Goal: Information Seeking & Learning: Learn about a topic

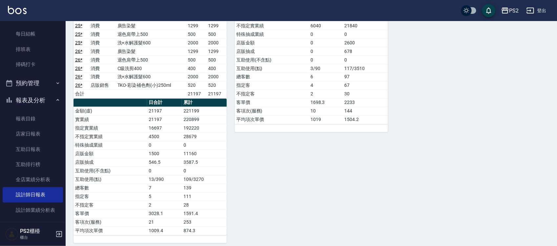
scroll to position [493, 0]
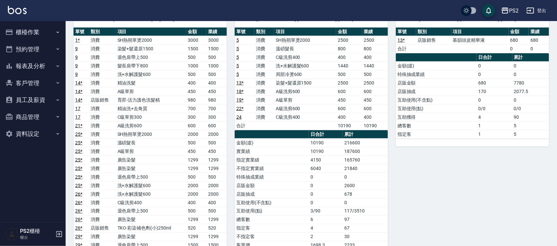
scroll to position [325, 0]
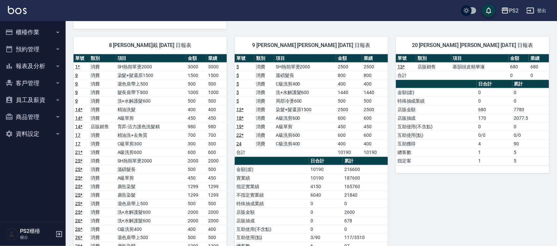
click at [205, 105] on tbody "1 * 消費 SH熱朔單燙2000 3000 3000 9 消費 染髮+髮還原1500 1500 1500 9 消費 退色肩帶上500 500 500 9 消…" at bounding box center [150, 177] width 153 height 230
click at [213, 139] on td "700" at bounding box center [217, 135] width 20 height 9
click at [212, 148] on td "300" at bounding box center [217, 143] width 20 height 9
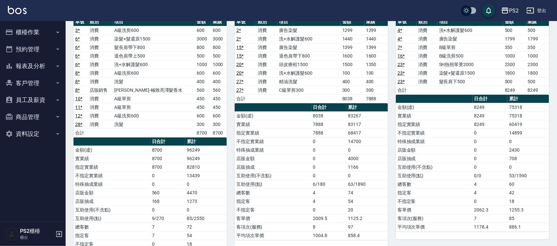
scroll to position [0, 0]
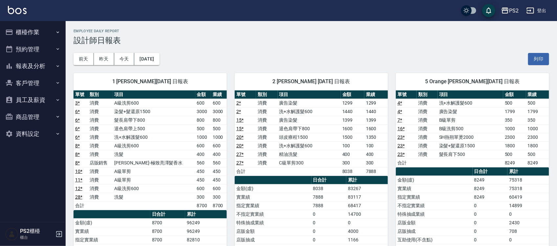
click at [39, 67] on button "報表及分析" at bounding box center [33, 65] width 60 height 17
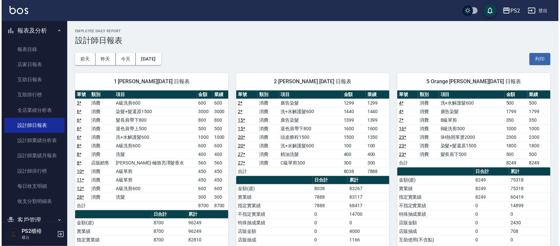
scroll to position [82, 0]
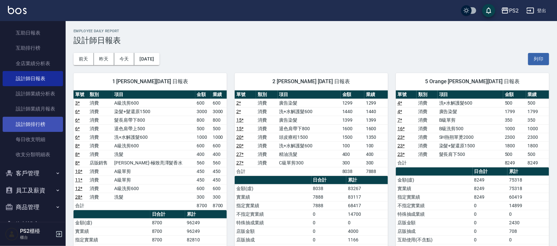
click at [36, 124] on link "設計師排行榜" at bounding box center [33, 124] width 60 height 15
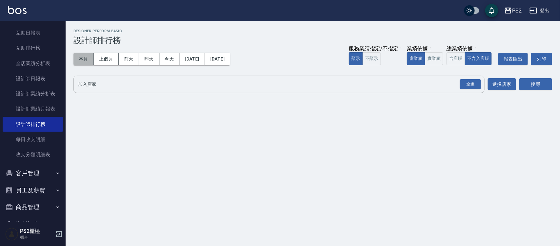
click at [83, 56] on button "本月" at bounding box center [84, 59] width 20 height 12
click at [466, 81] on div "全選" at bounding box center [470, 84] width 21 height 10
click at [539, 85] on button "搜尋" at bounding box center [536, 84] width 33 height 12
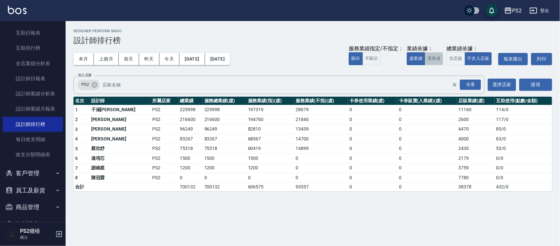
click at [435, 56] on button "實業績" at bounding box center [434, 58] width 18 height 13
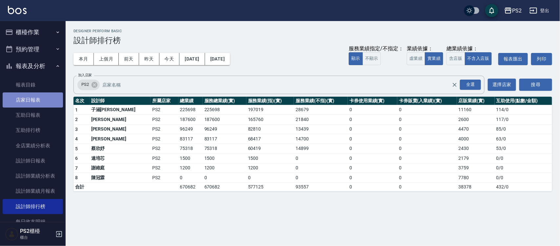
click at [48, 97] on link "店家日報表" at bounding box center [33, 99] width 60 height 15
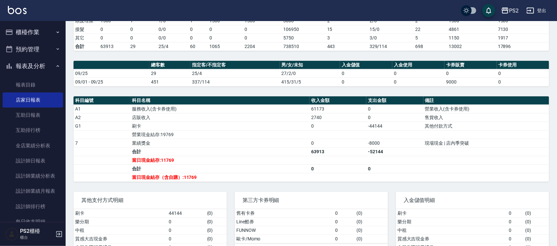
scroll to position [164, 0]
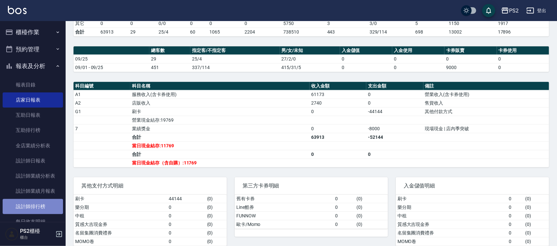
click at [52, 206] on link "設計師排行榜" at bounding box center [33, 206] width 60 height 15
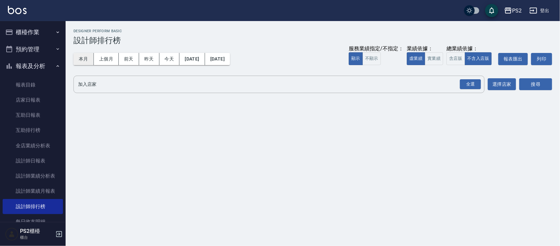
click at [93, 58] on button "本月" at bounding box center [84, 59] width 20 height 12
click at [441, 62] on button "實業績" at bounding box center [434, 58] width 18 height 13
click at [470, 82] on div "全選" at bounding box center [470, 84] width 21 height 10
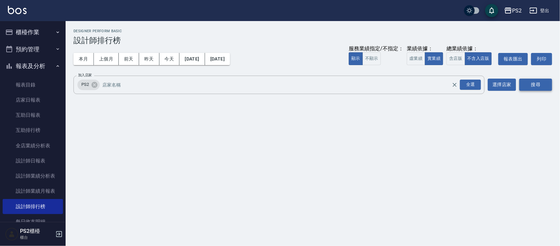
click at [544, 84] on button "搜尋" at bounding box center [536, 84] width 33 height 12
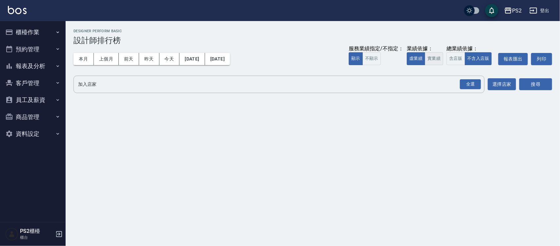
click at [277, 58] on button "實業績" at bounding box center [434, 58] width 18 height 13
click at [277, 84] on div "全選" at bounding box center [470, 84] width 21 height 10
click at [277, 83] on button "搜尋" at bounding box center [536, 84] width 33 height 12
